Goal: Check status: Check status

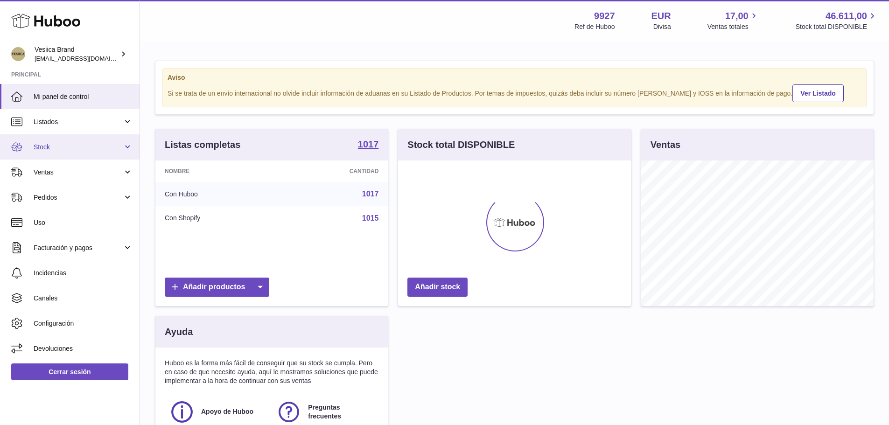
scroll to position [146, 233]
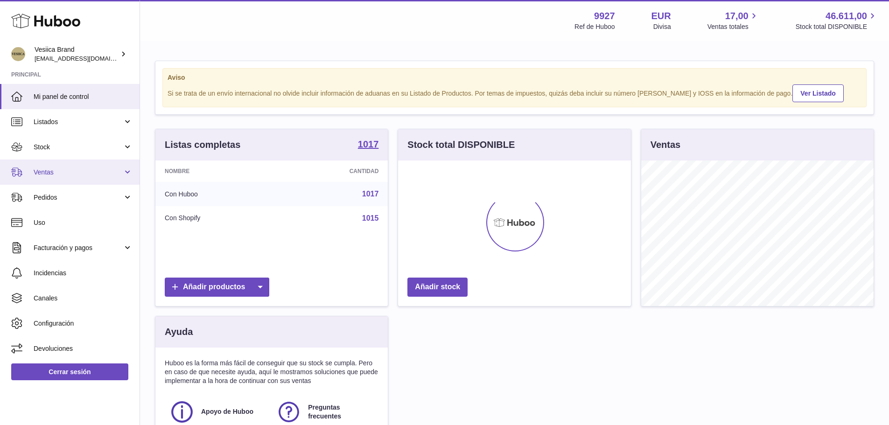
click at [66, 175] on span "Ventas" at bounding box center [78, 172] width 89 height 9
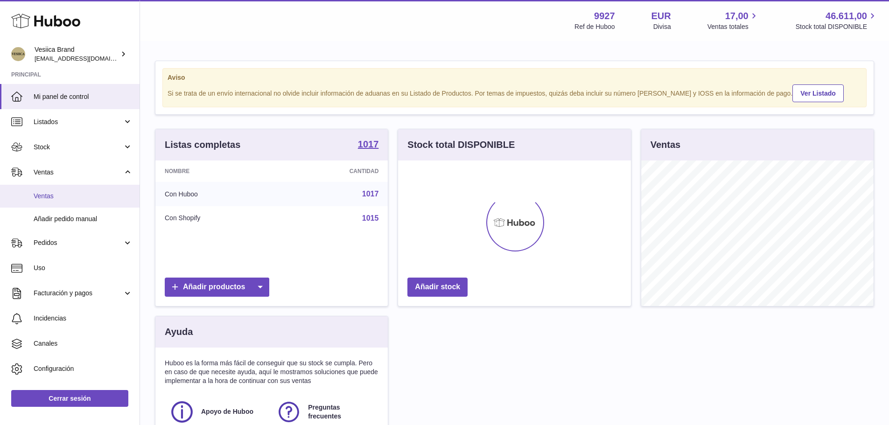
click at [62, 199] on span "Ventas" at bounding box center [83, 196] width 99 height 9
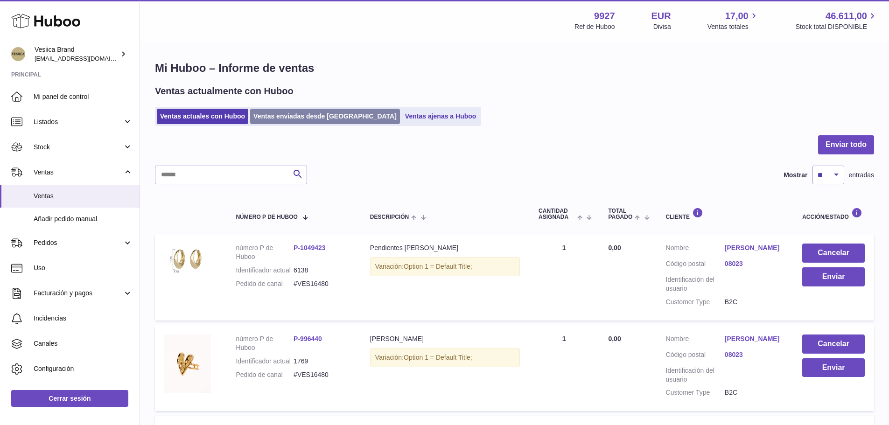
click at [302, 114] on link "Ventas enviadas desde [GEOGRAPHIC_DATA]" at bounding box center [325, 116] width 150 height 15
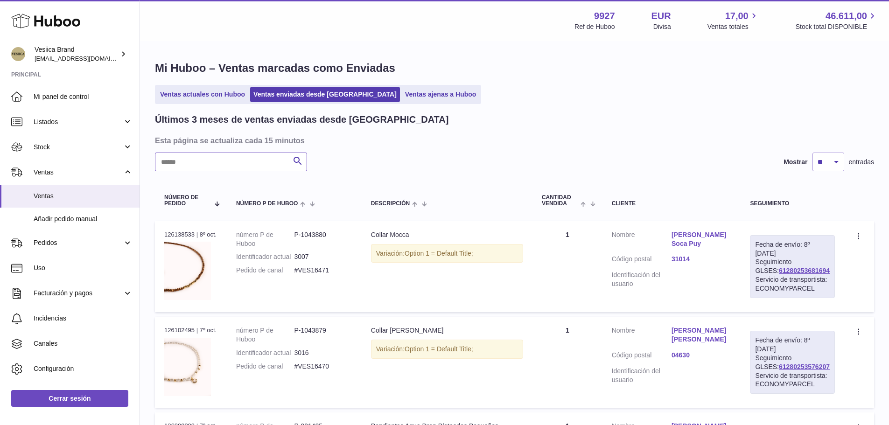
click at [238, 161] on input "text" at bounding box center [231, 162] width 152 height 19
paste input "**********"
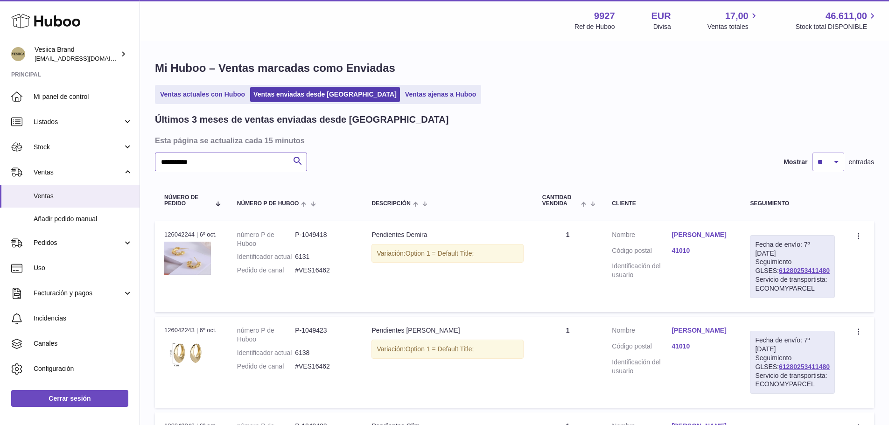
type input "**********"
click at [695, 239] on link "rocio perez" at bounding box center [702, 235] width 60 height 9
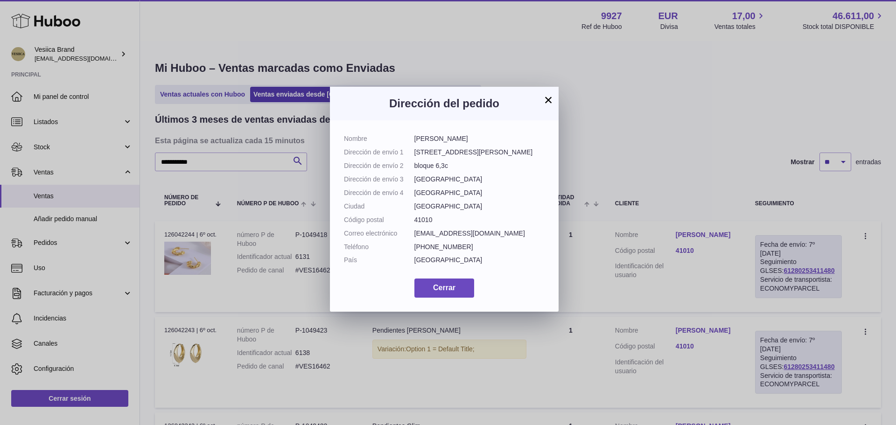
click at [549, 96] on button "×" at bounding box center [548, 99] width 11 height 11
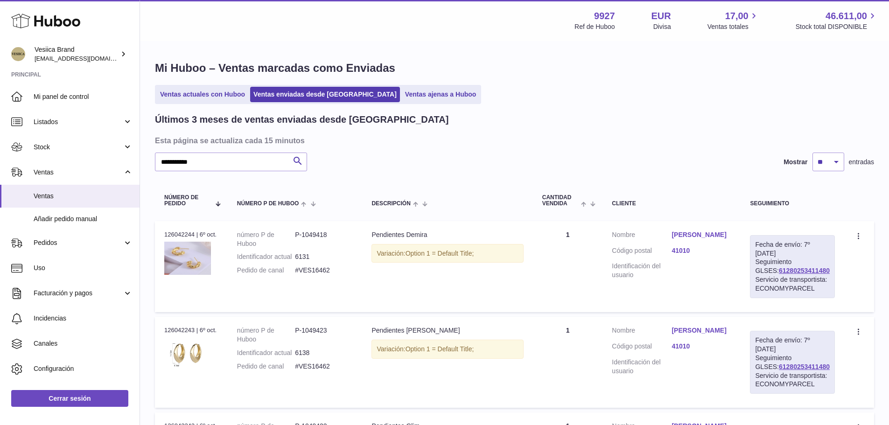
drag, startPoint x: 816, startPoint y: 270, endPoint x: 760, endPoint y: 273, distance: 56.6
click at [760, 273] on div "Fecha de envío: 7º oct. 2025 Seguimiento GLSES: 61280253411480 Servicio de tran…" at bounding box center [792, 266] width 85 height 63
copy link "61280253411480"
drag, startPoint x: 327, startPoint y: 281, endPoint x: 300, endPoint y: 281, distance: 27.1
click at [300, 275] on dd "#VES16462" at bounding box center [324, 270] width 58 height 9
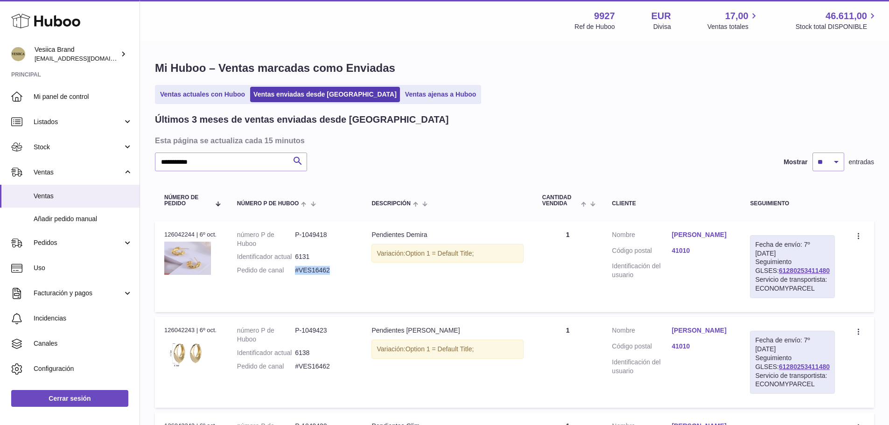
copy dd "#VES16462"
click at [683, 232] on link "rocio perez" at bounding box center [702, 235] width 60 height 9
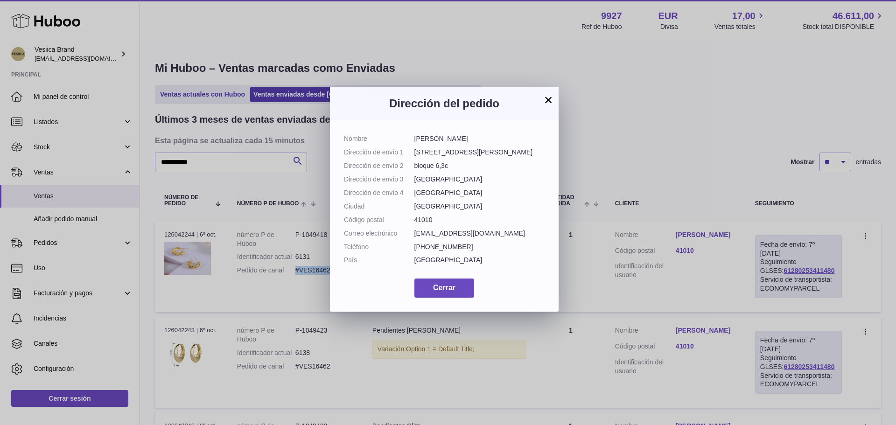
drag, startPoint x: 438, startPoint y: 139, endPoint x: 405, endPoint y: 142, distance: 33.3
click at [405, 142] on dl "Nombre rocio perez Dirección de envío 1 Calle Victoria Kent 1 Dirección de enví…" at bounding box center [444, 201] width 201 height 135
copy dl "rocio perez"
